Goal: Information Seeking & Learning: Find specific fact

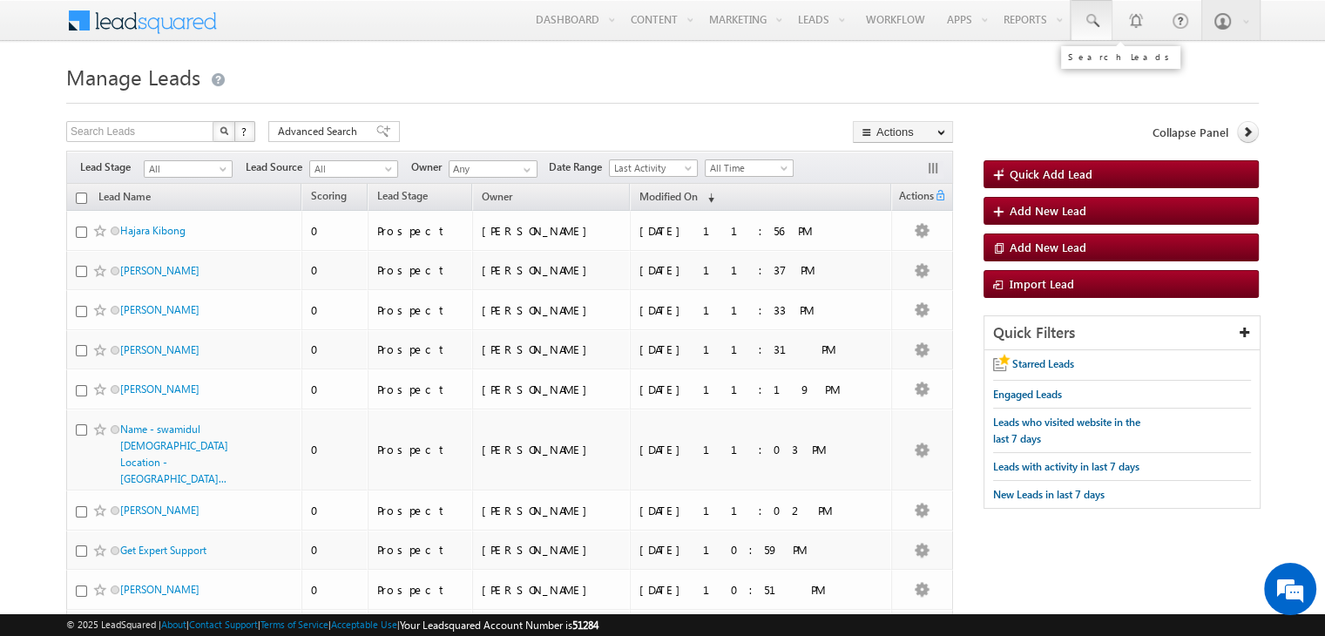
click at [1103, 17] on link at bounding box center [1092, 20] width 42 height 40
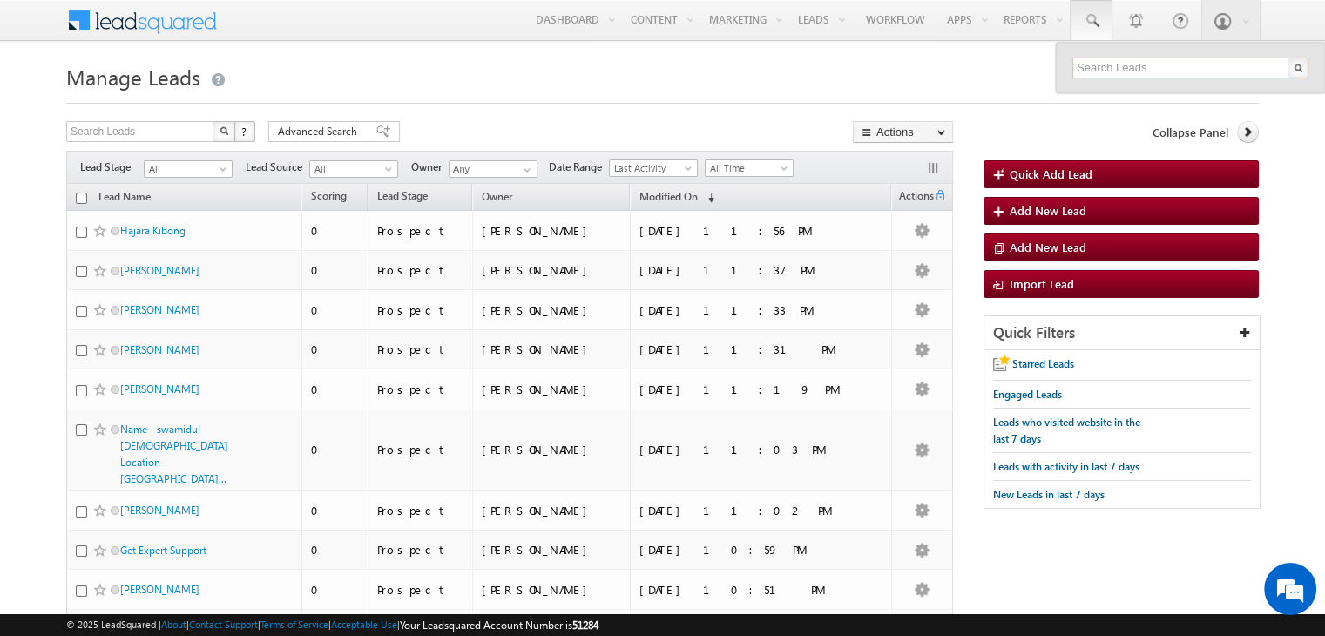
click at [1155, 68] on input "text" at bounding box center [1190, 67] width 236 height 21
paste input "8859023568"
type input "8859023568"
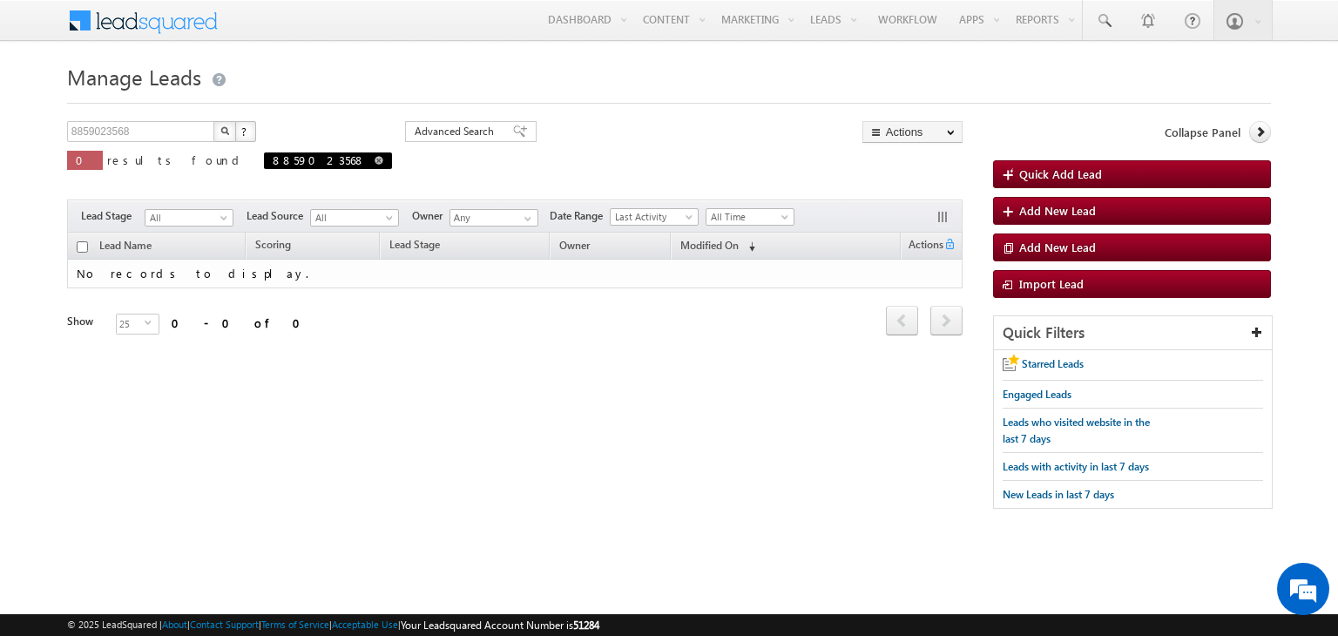
click at [375, 161] on span at bounding box center [379, 160] width 9 height 9
type input "Search Leads"
